Goal: Task Accomplishment & Management: Use online tool/utility

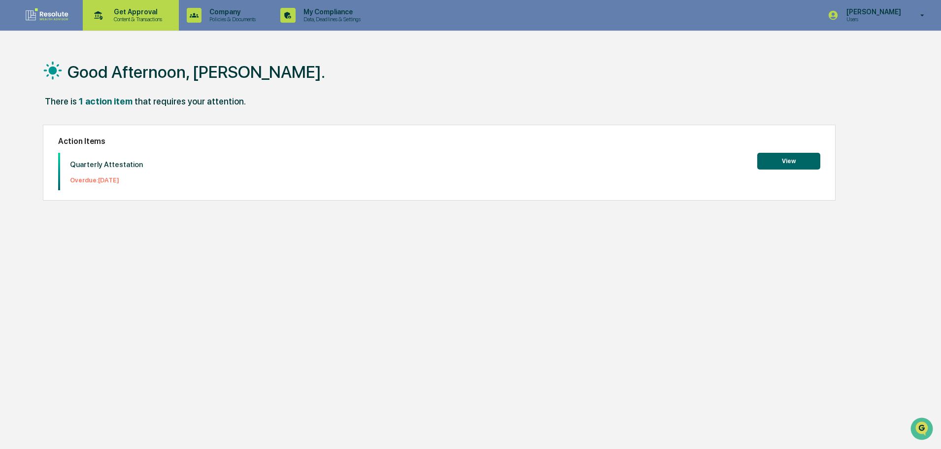
click at [142, 17] on p "Content & Transactions" at bounding box center [136, 19] width 61 height 7
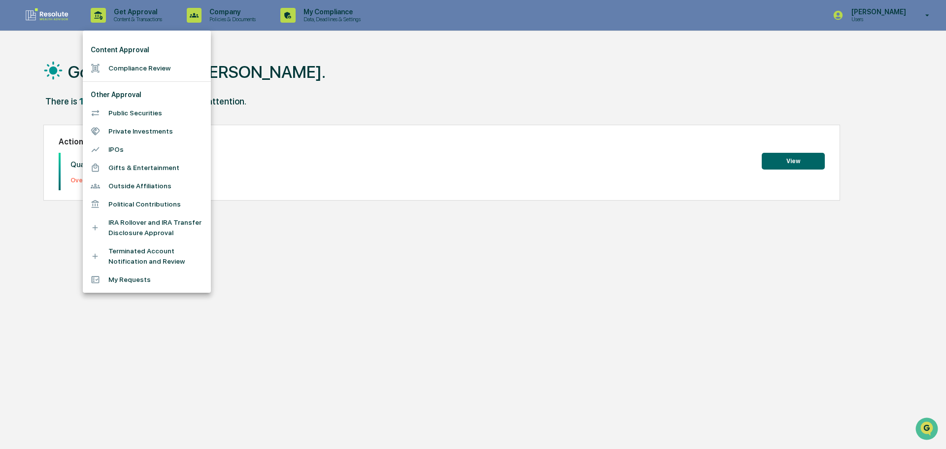
click at [137, 68] on li "Compliance Review" at bounding box center [147, 68] width 128 height 18
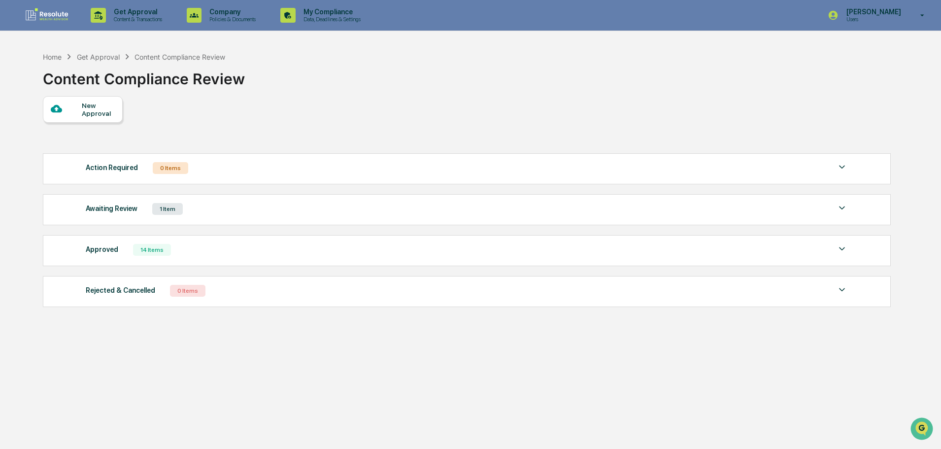
click at [188, 205] on div "Awaiting Review 1 Item" at bounding box center [467, 209] width 762 height 14
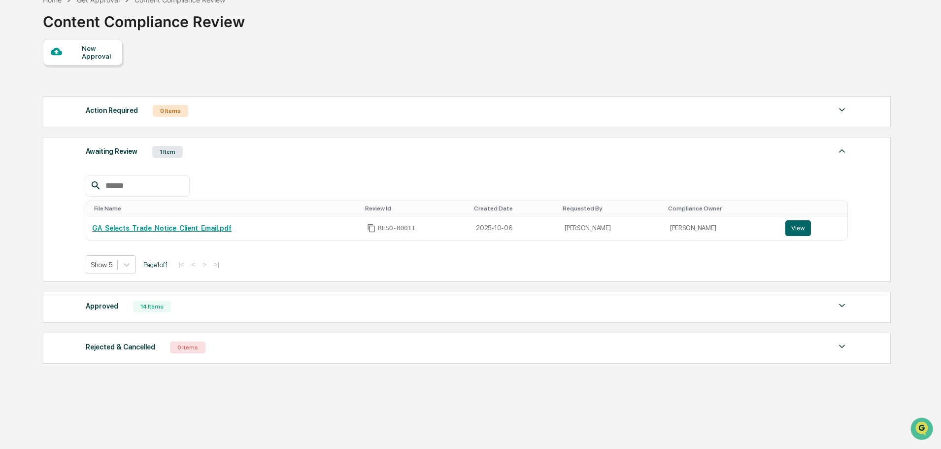
scroll to position [61, 0]
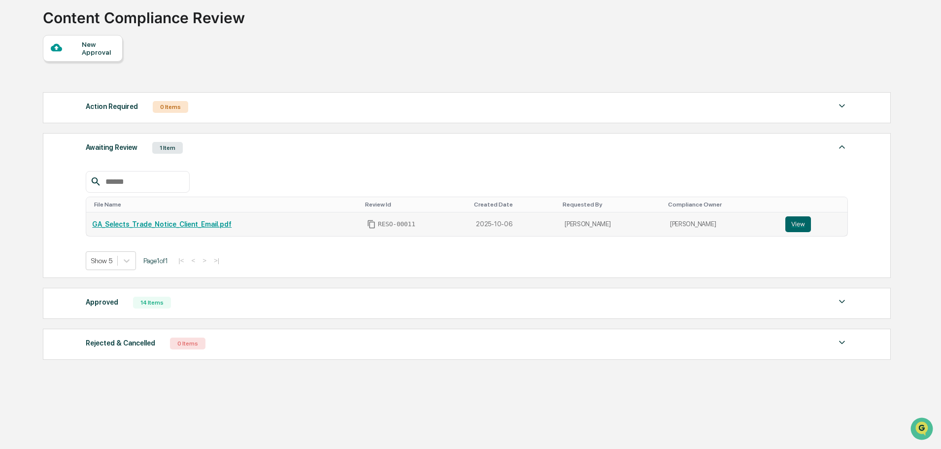
click at [171, 221] on link "GA_Selects_Trade_Notice_Client_Email.pdf" at bounding box center [161, 224] width 139 height 8
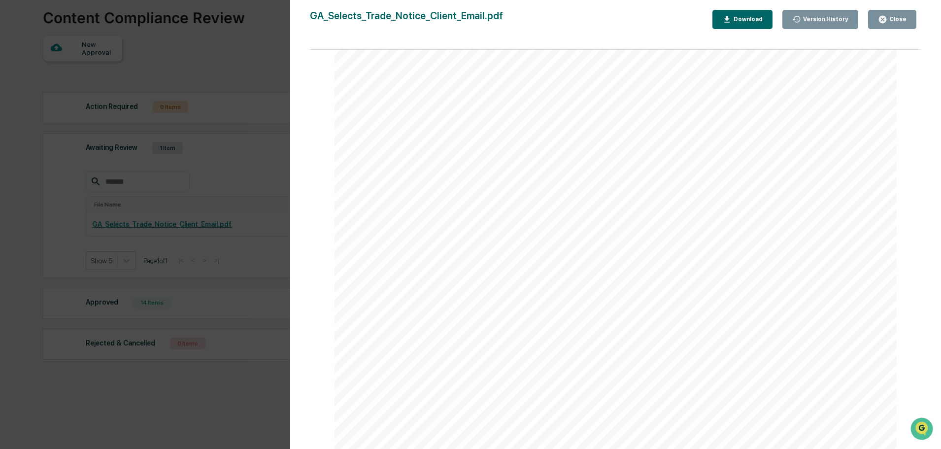
scroll to position [0, 0]
click at [901, 20] on div "Close" at bounding box center [896, 19] width 19 height 7
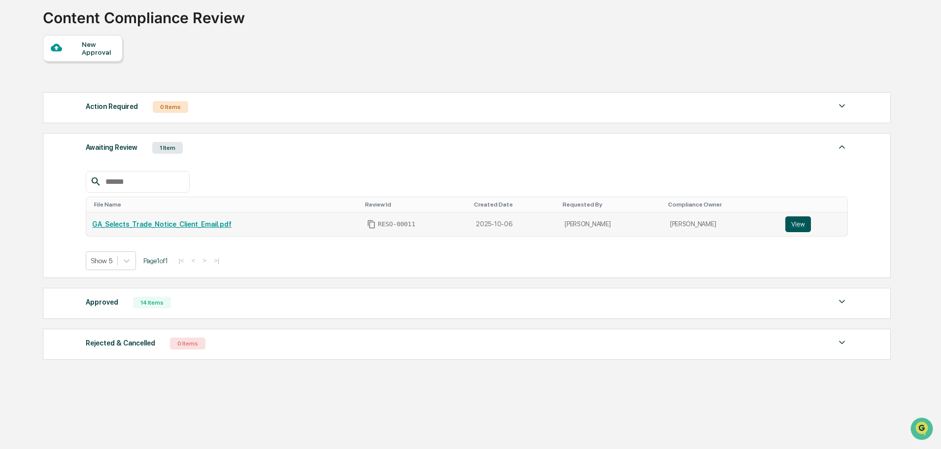
click at [793, 224] on button "View" at bounding box center [798, 224] width 26 height 16
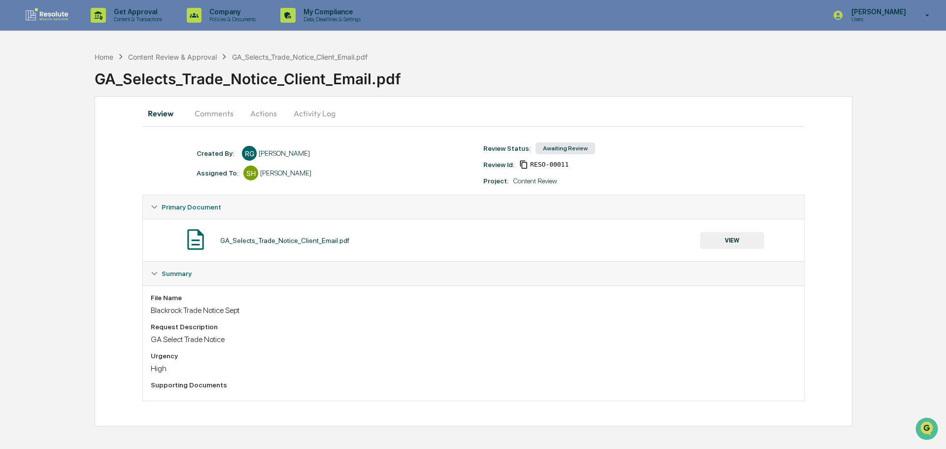
click at [217, 114] on button "Comments" at bounding box center [214, 113] width 55 height 24
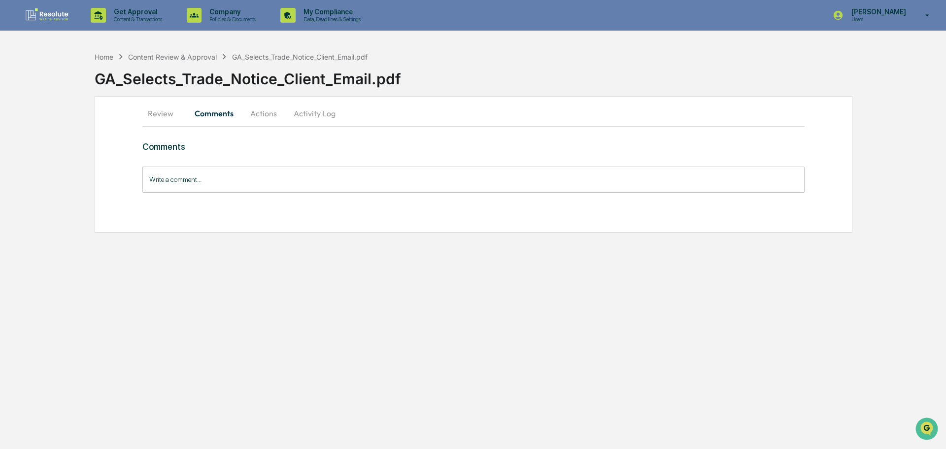
click at [274, 117] on button "Actions" at bounding box center [263, 113] width 44 height 24
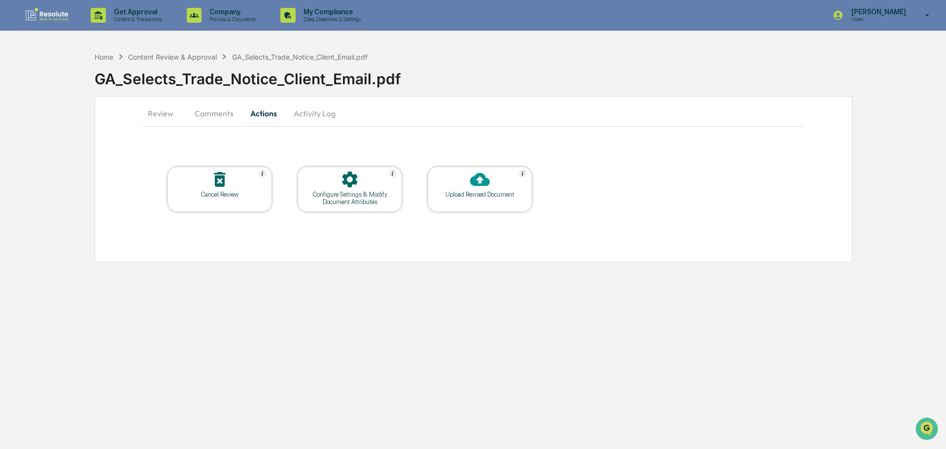
click at [312, 115] on button "Activity Log" at bounding box center [315, 113] width 58 height 24
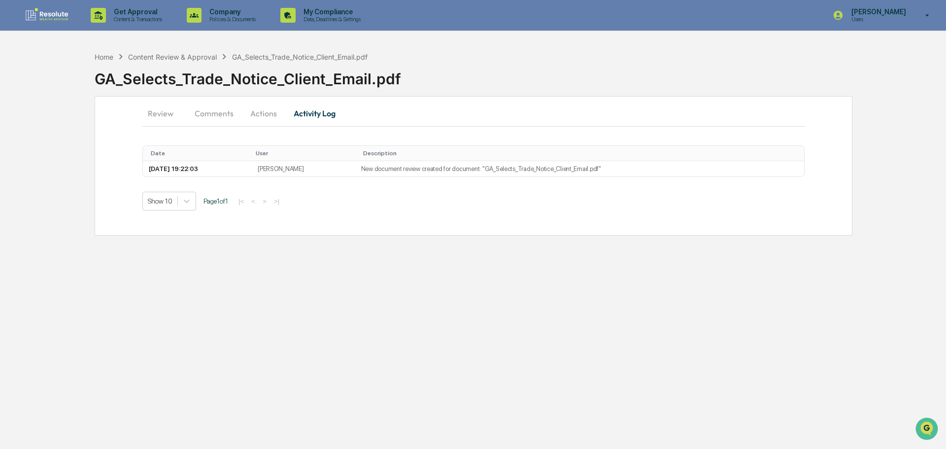
click at [153, 110] on button "Review" at bounding box center [164, 113] width 44 height 24
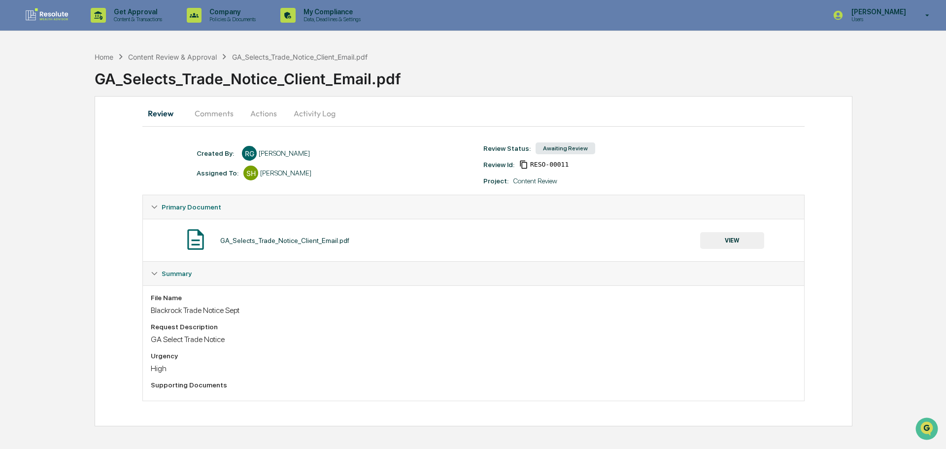
click at [739, 244] on button "VIEW" at bounding box center [732, 240] width 64 height 17
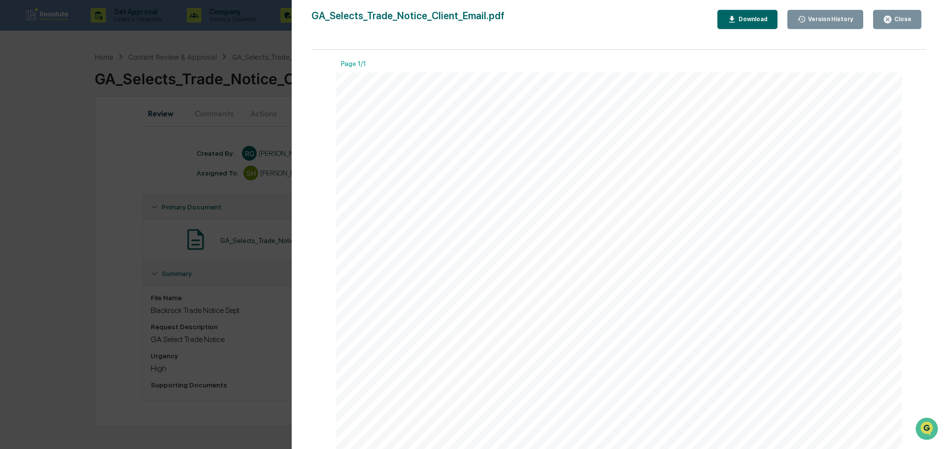
click at [896, 21] on div "Close" at bounding box center [901, 19] width 19 height 7
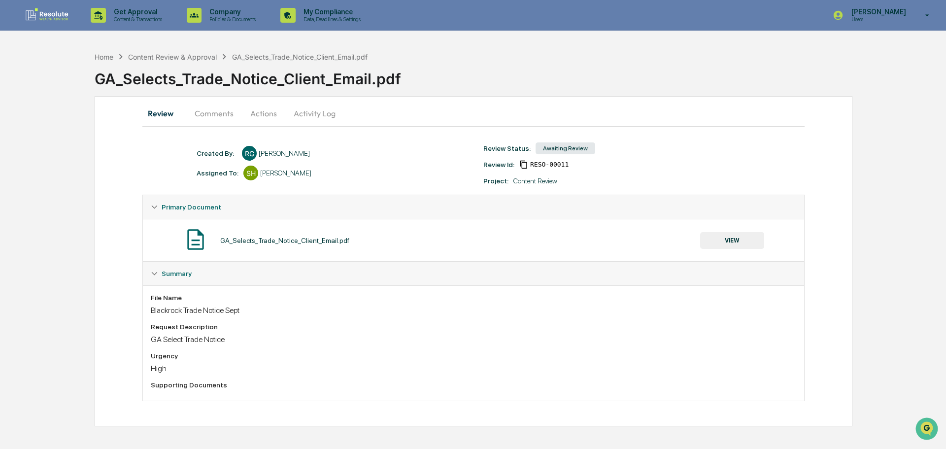
click at [330, 115] on button "Activity Log" at bounding box center [315, 113] width 58 height 24
click at [156, 57] on div "Content Review & Approval" at bounding box center [172, 57] width 89 height 8
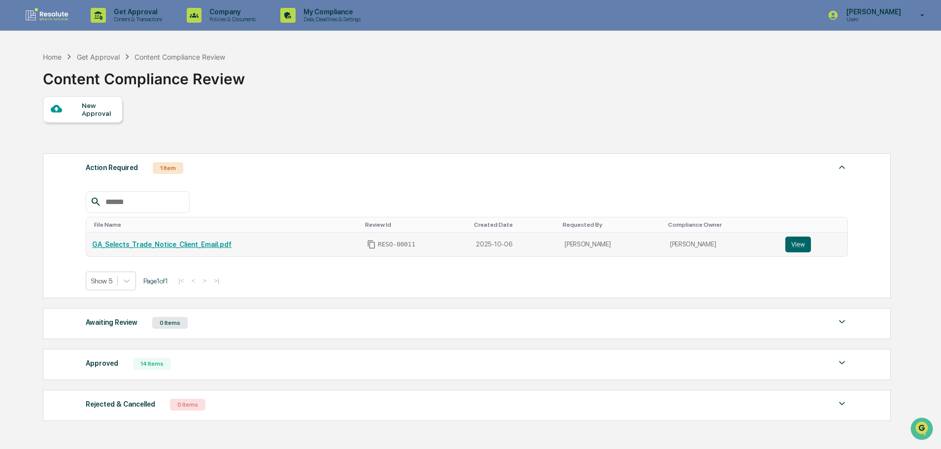
click at [137, 247] on link "GA_Selects_Trade_Notice_Client_Email.pdf" at bounding box center [161, 244] width 139 height 8
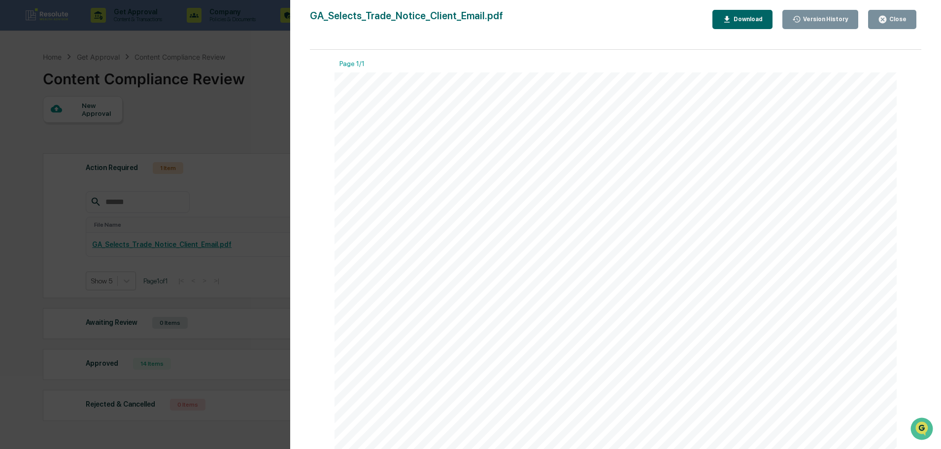
click at [898, 21] on div "Close" at bounding box center [896, 19] width 19 height 7
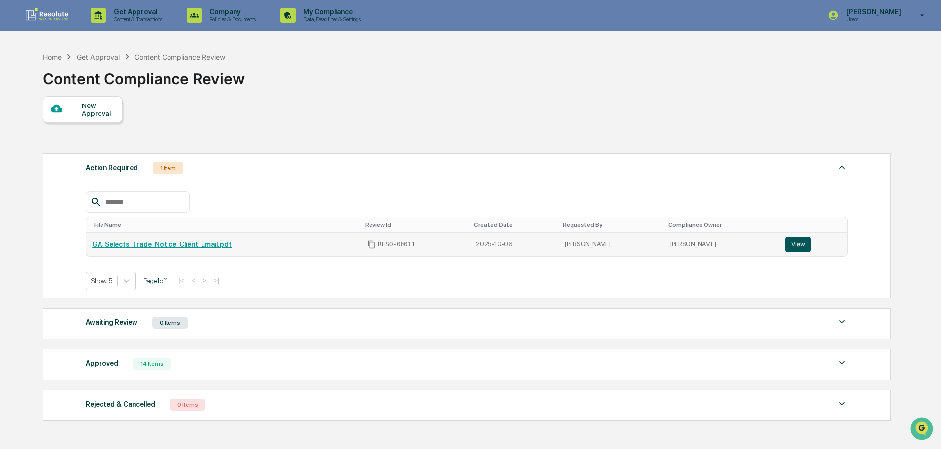
click at [788, 239] on button "View" at bounding box center [798, 244] width 26 height 16
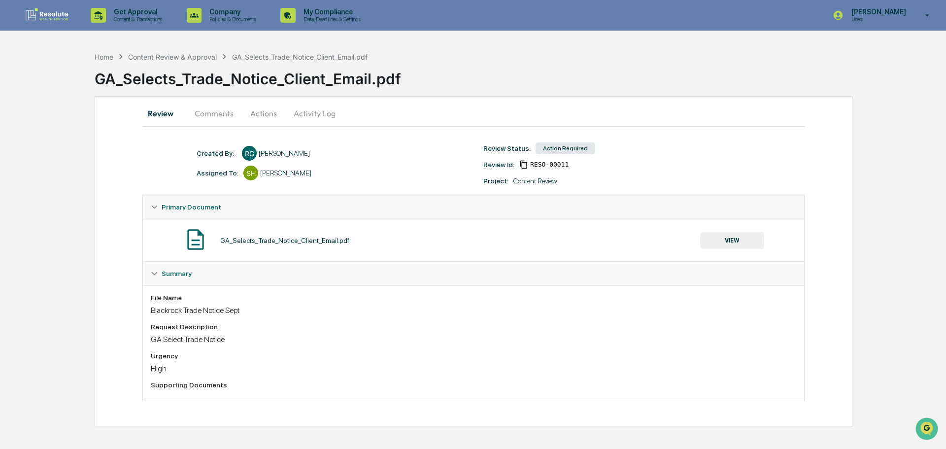
click at [261, 118] on button "Actions" at bounding box center [263, 113] width 44 height 24
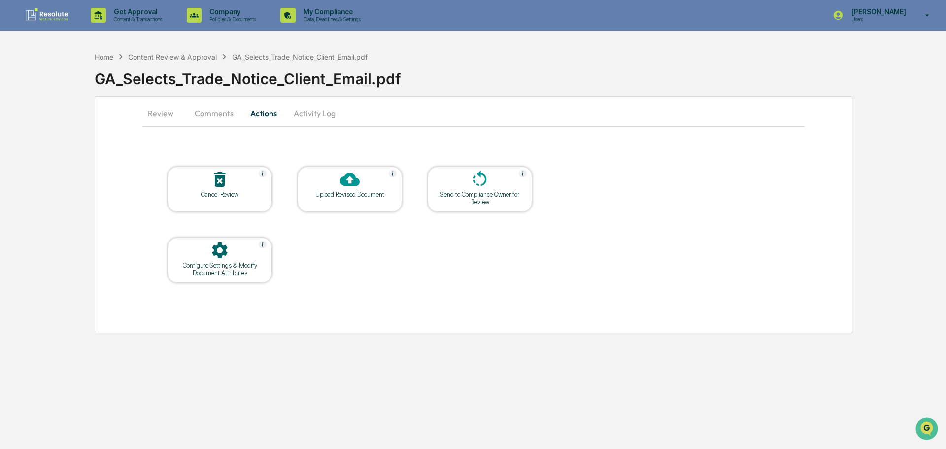
click at [359, 190] on div at bounding box center [349, 179] width 98 height 21
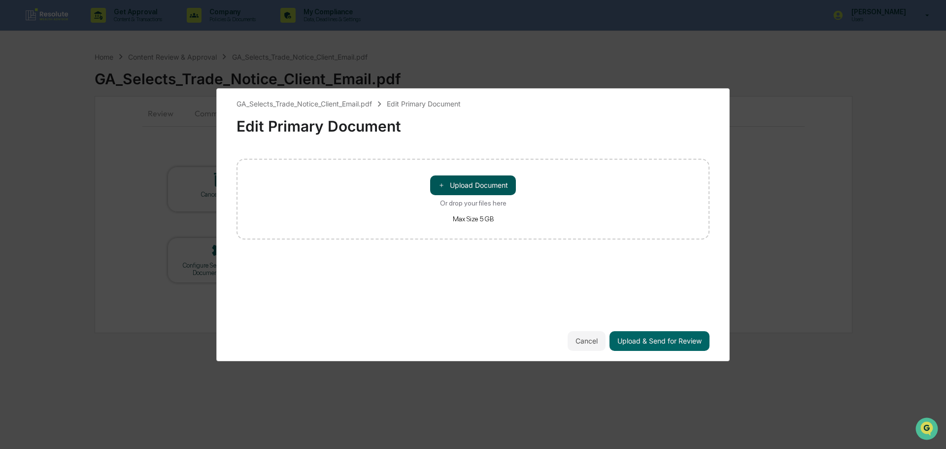
click at [457, 181] on button "＋ Upload Document" at bounding box center [473, 185] width 86 height 20
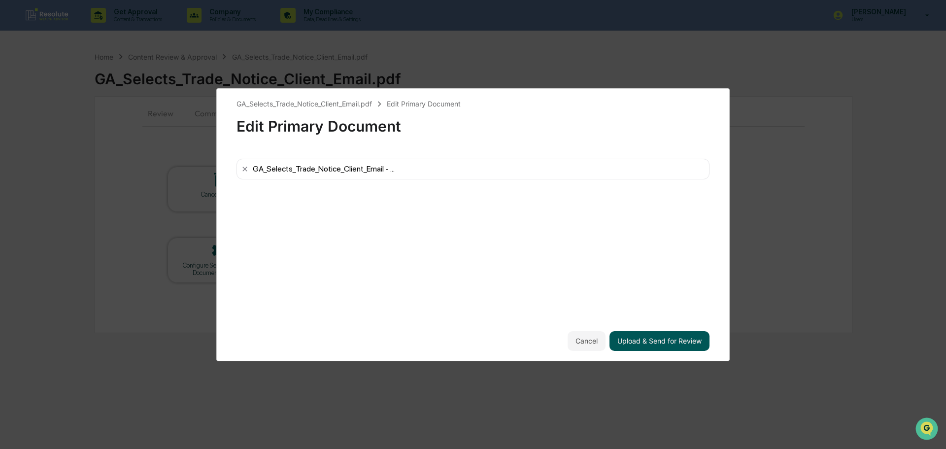
click at [679, 339] on button "Upload & Send for Review" at bounding box center [659, 341] width 100 height 20
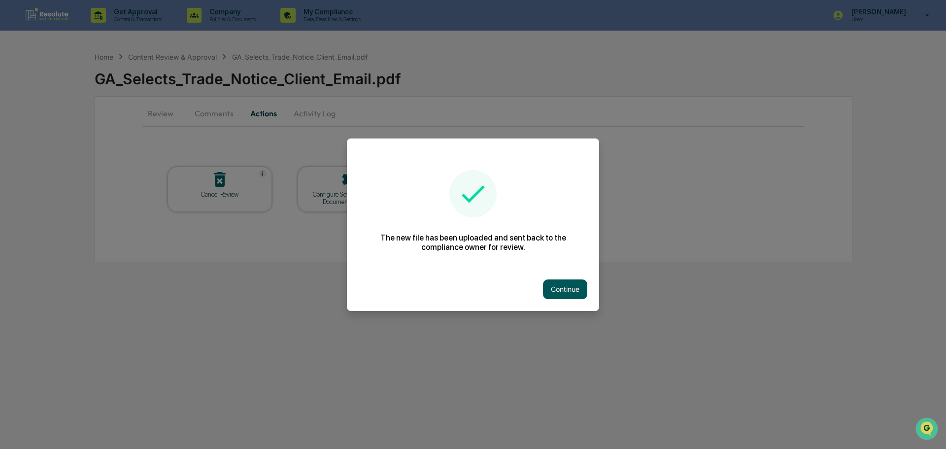
click at [553, 280] on button "Continue" at bounding box center [565, 289] width 44 height 20
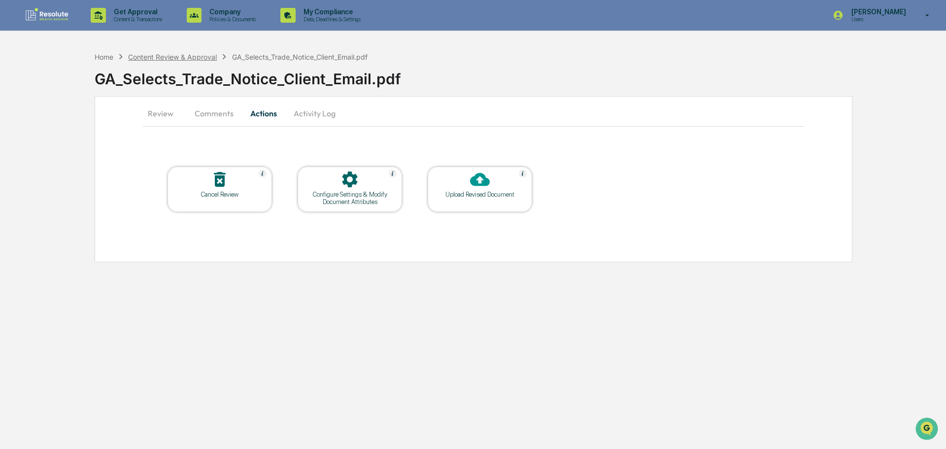
click at [157, 55] on div "Content Review & Approval" at bounding box center [172, 57] width 89 height 8
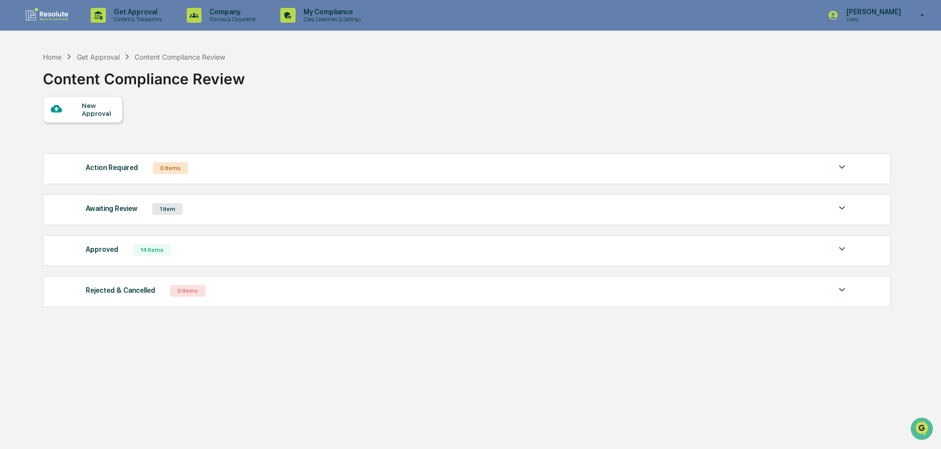
click at [185, 212] on div "Awaiting Review 1 Item" at bounding box center [467, 209] width 762 height 14
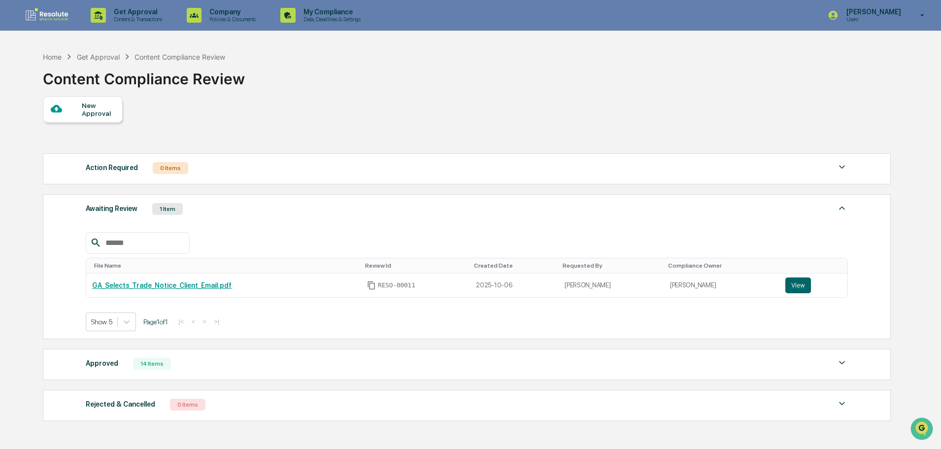
click at [153, 209] on div "1 Item" at bounding box center [167, 209] width 31 height 12
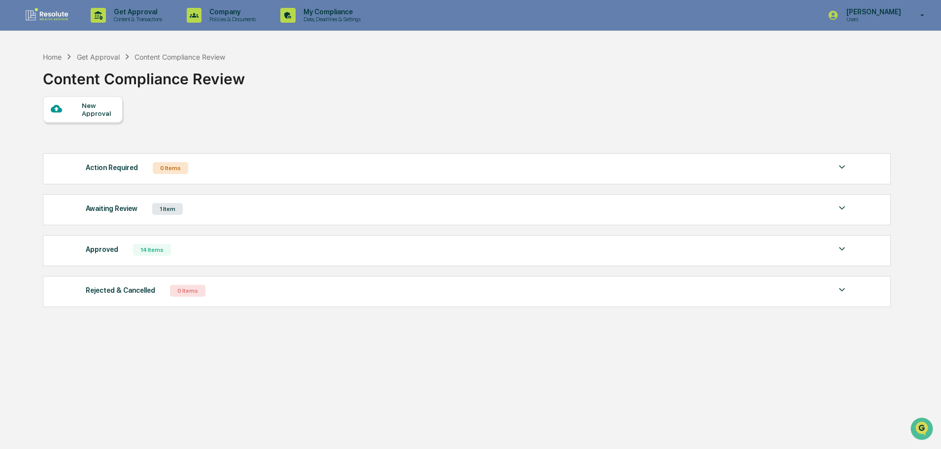
click at [153, 210] on div "1 Item" at bounding box center [167, 209] width 31 height 12
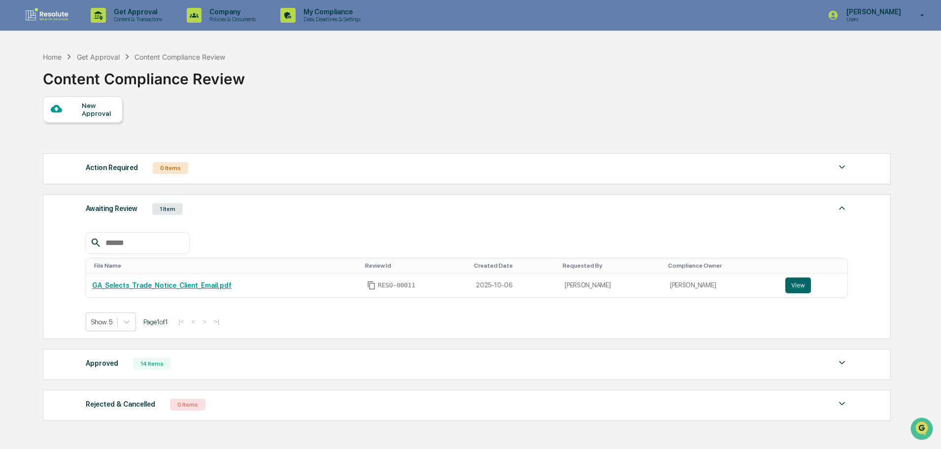
click at [145, 210] on div "Awaiting Review 1 Item" at bounding box center [467, 209] width 762 height 14
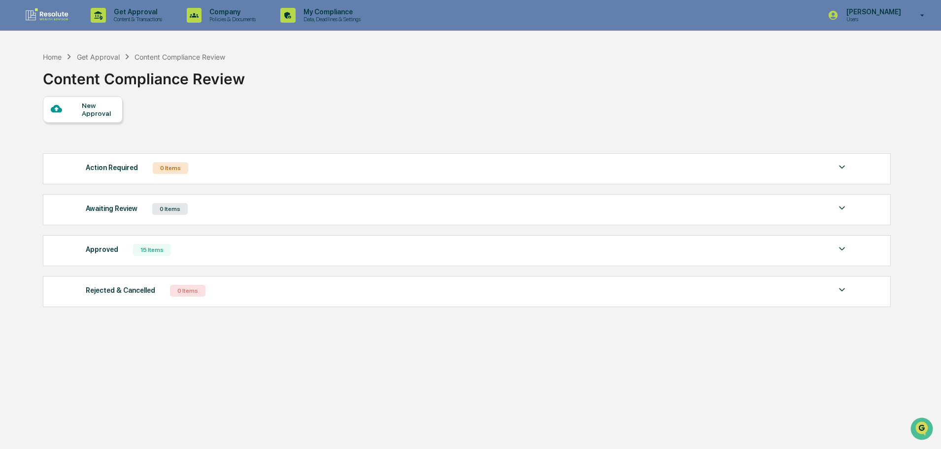
click at [180, 247] on div "Approved 15 Items" at bounding box center [467, 250] width 762 height 14
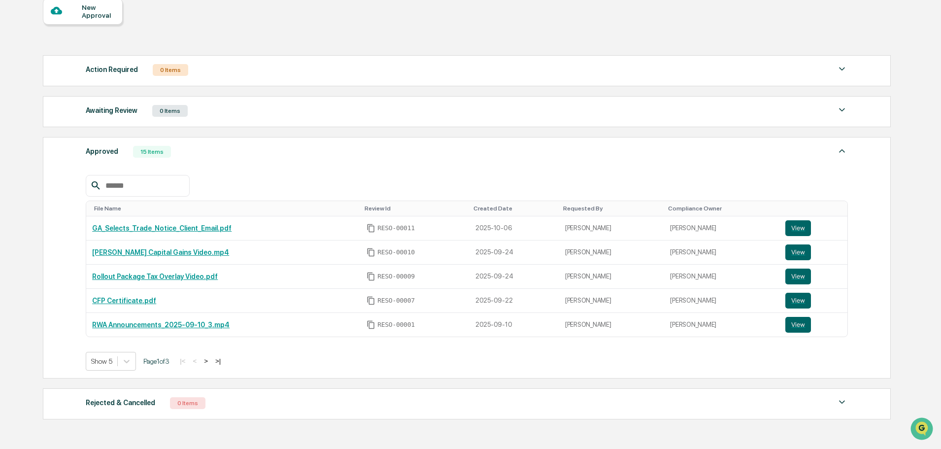
scroll to position [98, 0]
click at [172, 229] on link "GA_Selects_Trade_Notice_Client_Email.pdf" at bounding box center [161, 228] width 139 height 8
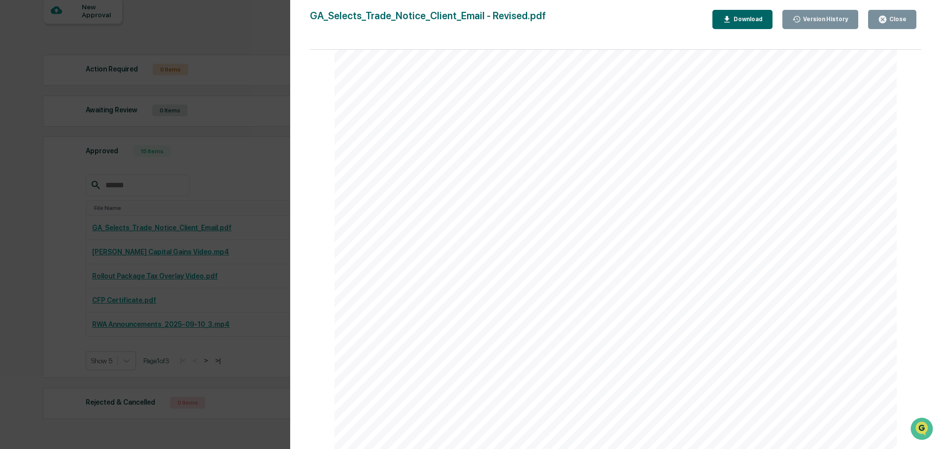
scroll to position [0, 0]
click at [749, 23] on div "Download" at bounding box center [746, 19] width 31 height 7
